Goal: Task Accomplishment & Management: Complete application form

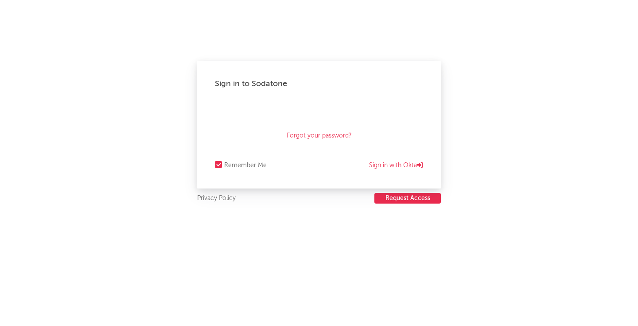
click at [399, 201] on button "Request Access" at bounding box center [408, 198] width 66 height 11
